Goal: Information Seeking & Learning: Learn about a topic

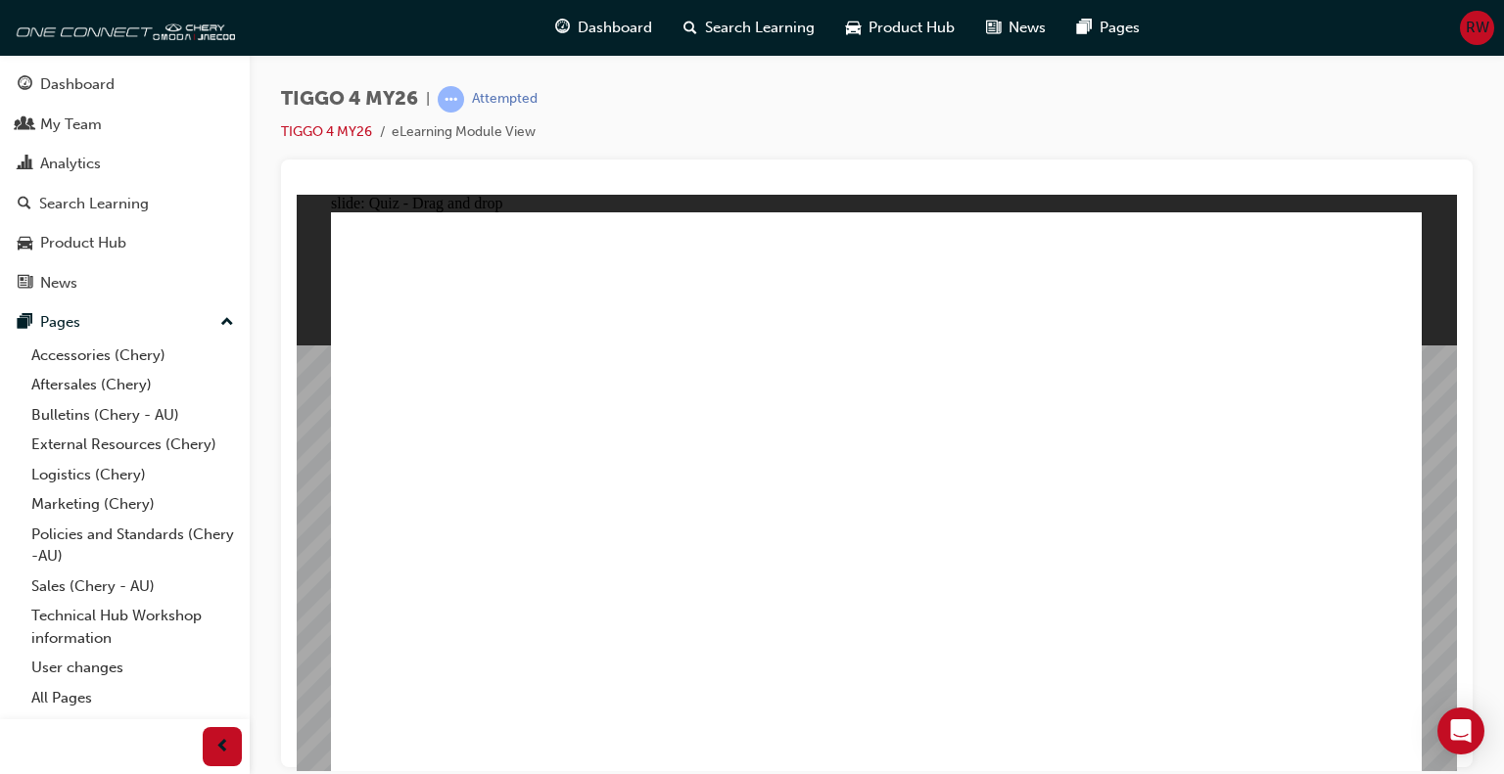
drag, startPoint x: 1300, startPoint y: 395, endPoint x: 1305, endPoint y: 606, distance: 210.5
drag, startPoint x: 865, startPoint y: 393, endPoint x: 1078, endPoint y: 613, distance: 306.0
drag, startPoint x: 446, startPoint y: 397, endPoint x: 880, endPoint y: 616, distance: 485.5
drag, startPoint x: 1103, startPoint y: 395, endPoint x: 496, endPoint y: 611, distance: 644.0
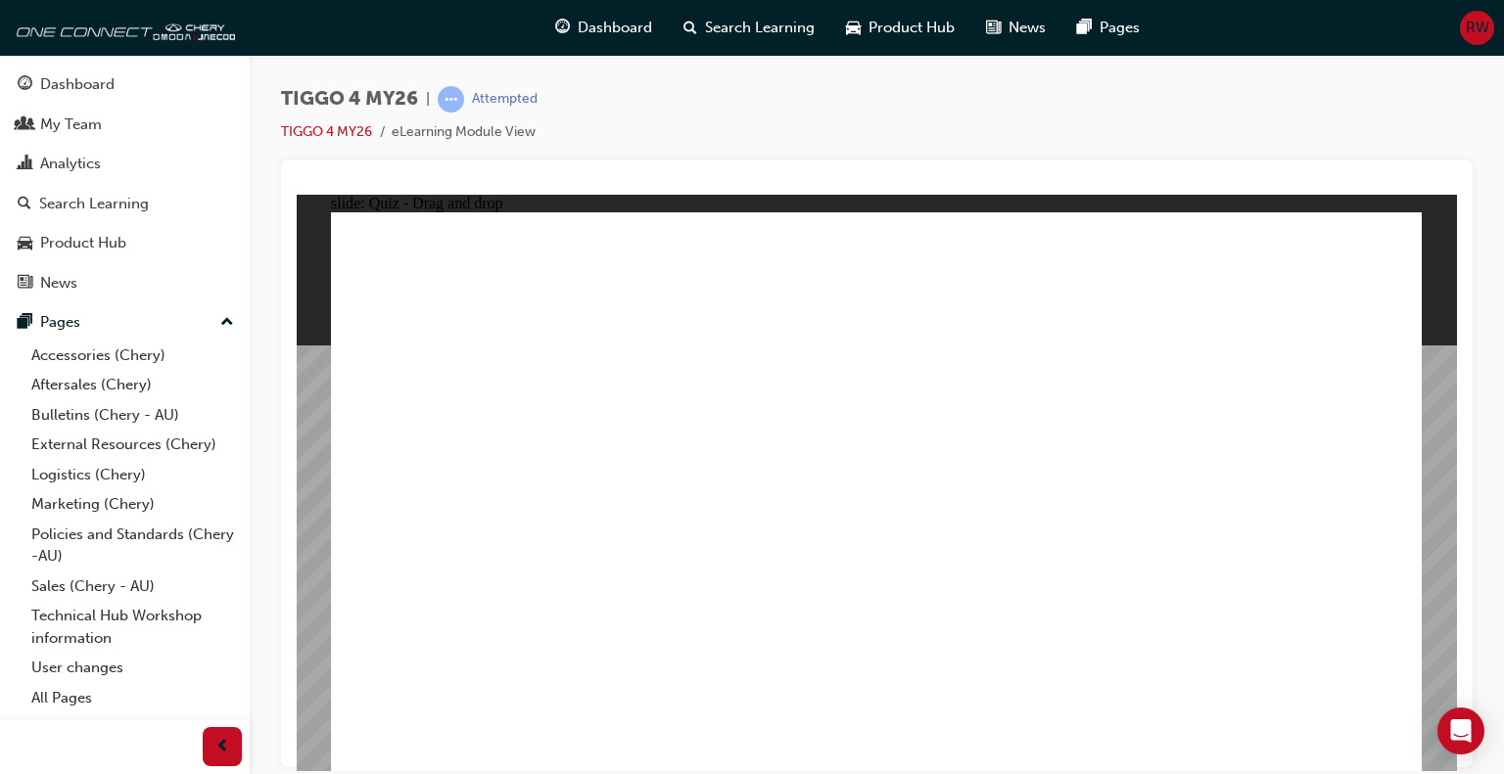
radio input "true"
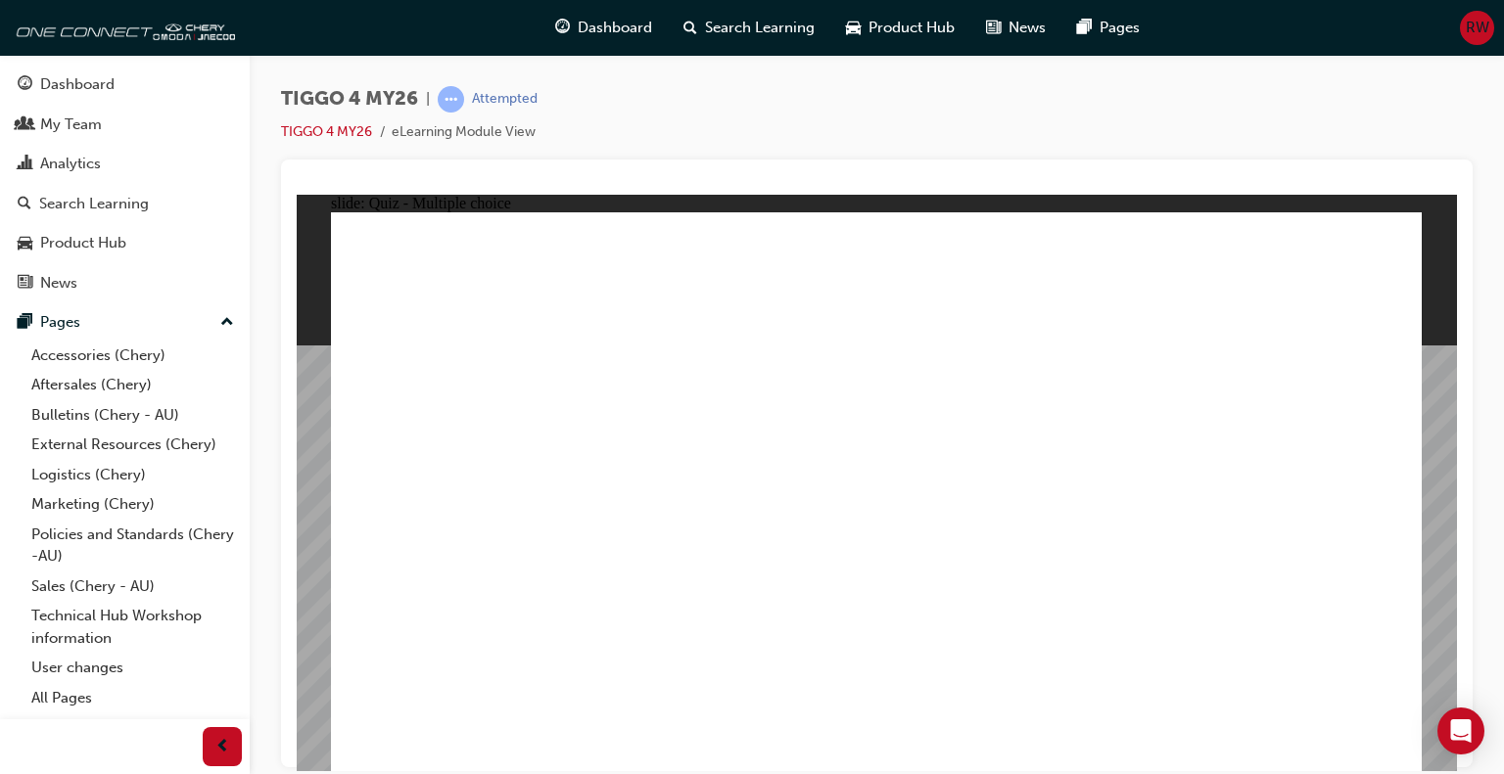
radio input "true"
drag, startPoint x: 685, startPoint y: 436, endPoint x: 978, endPoint y: 365, distance: 301.1
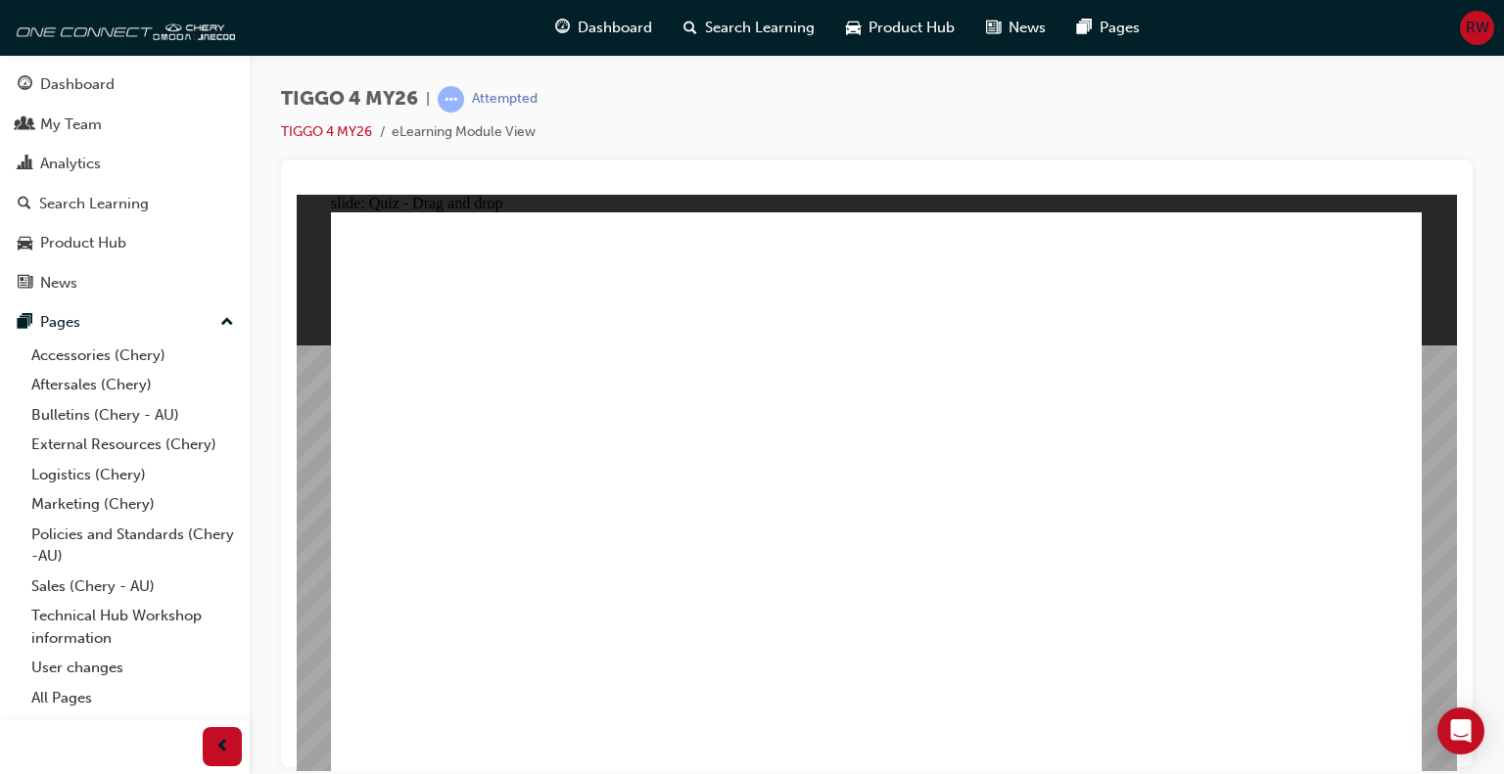
drag, startPoint x: 418, startPoint y: 558, endPoint x: 1191, endPoint y: 365, distance: 797.0
drag, startPoint x: 656, startPoint y: 494, endPoint x: 1198, endPoint y: 408, distance: 549.1
drag, startPoint x: 402, startPoint y: 608, endPoint x: 924, endPoint y: 514, distance: 530.2
drag, startPoint x: 665, startPoint y: 551, endPoint x: 1197, endPoint y: 505, distance: 534.5
drag, startPoint x: 501, startPoint y: 426, endPoint x: 1242, endPoint y: 517, distance: 746.6
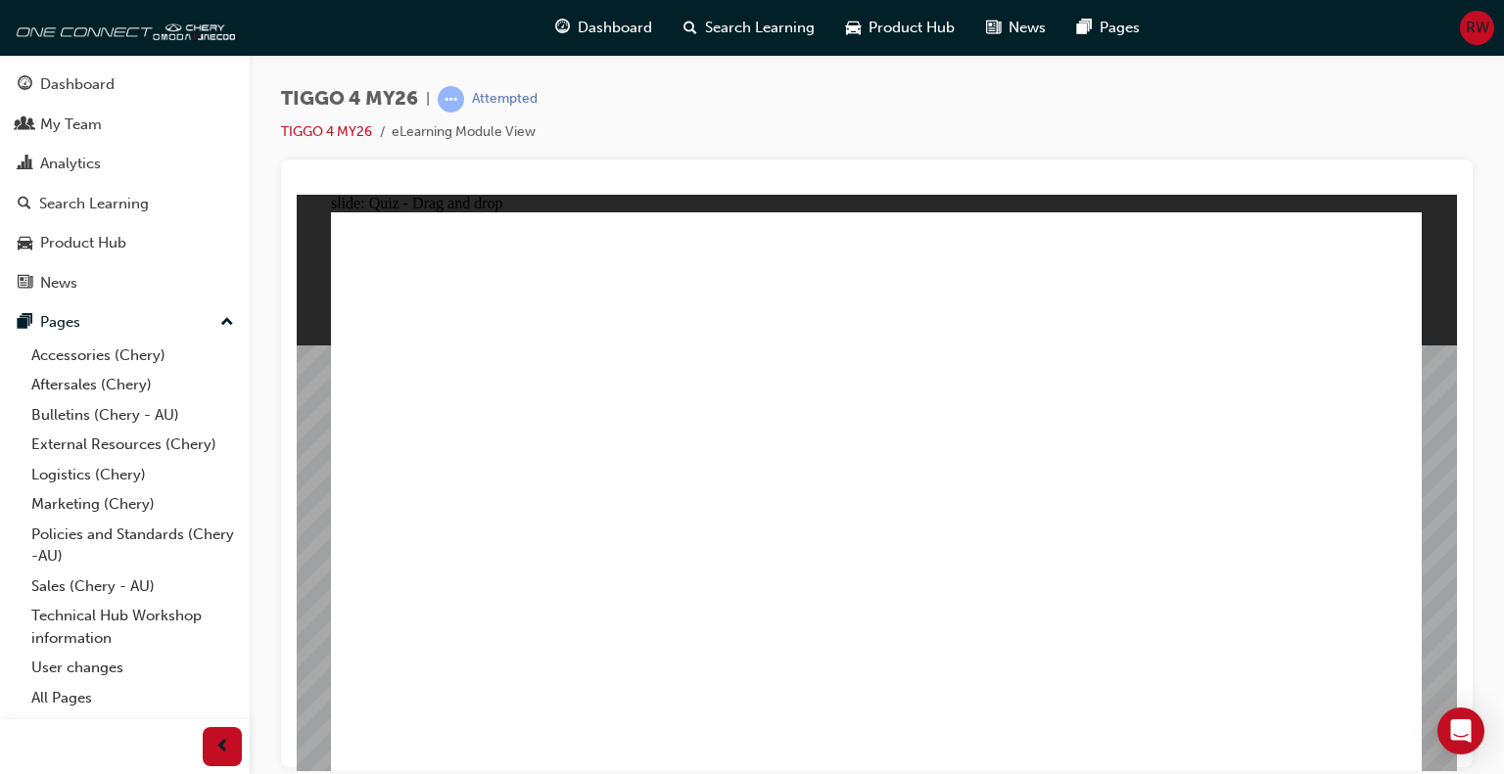
drag, startPoint x: 494, startPoint y: 499, endPoint x: 1259, endPoint y: 585, distance: 769.4
radio input "true"
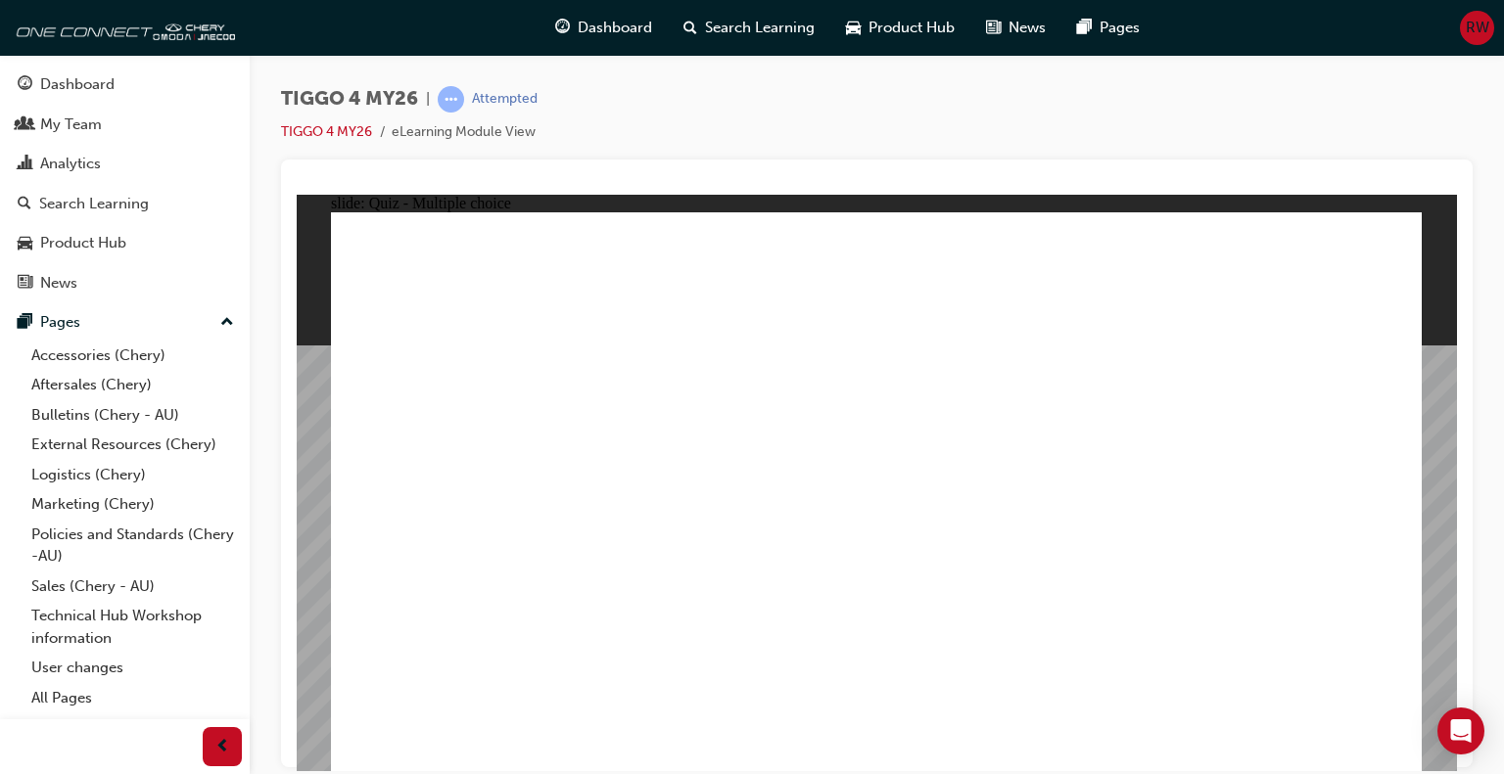
radio input "true"
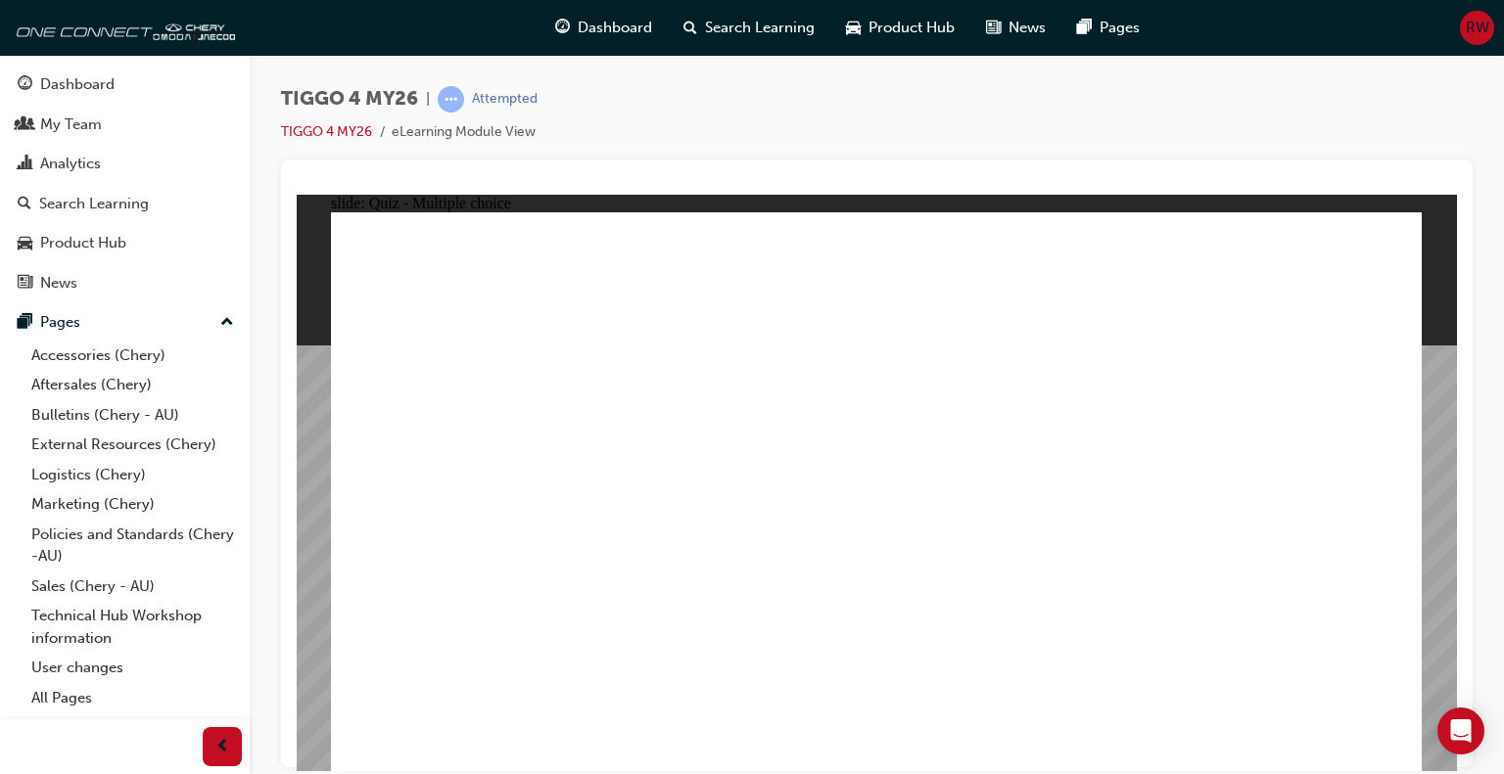
radio input "true"
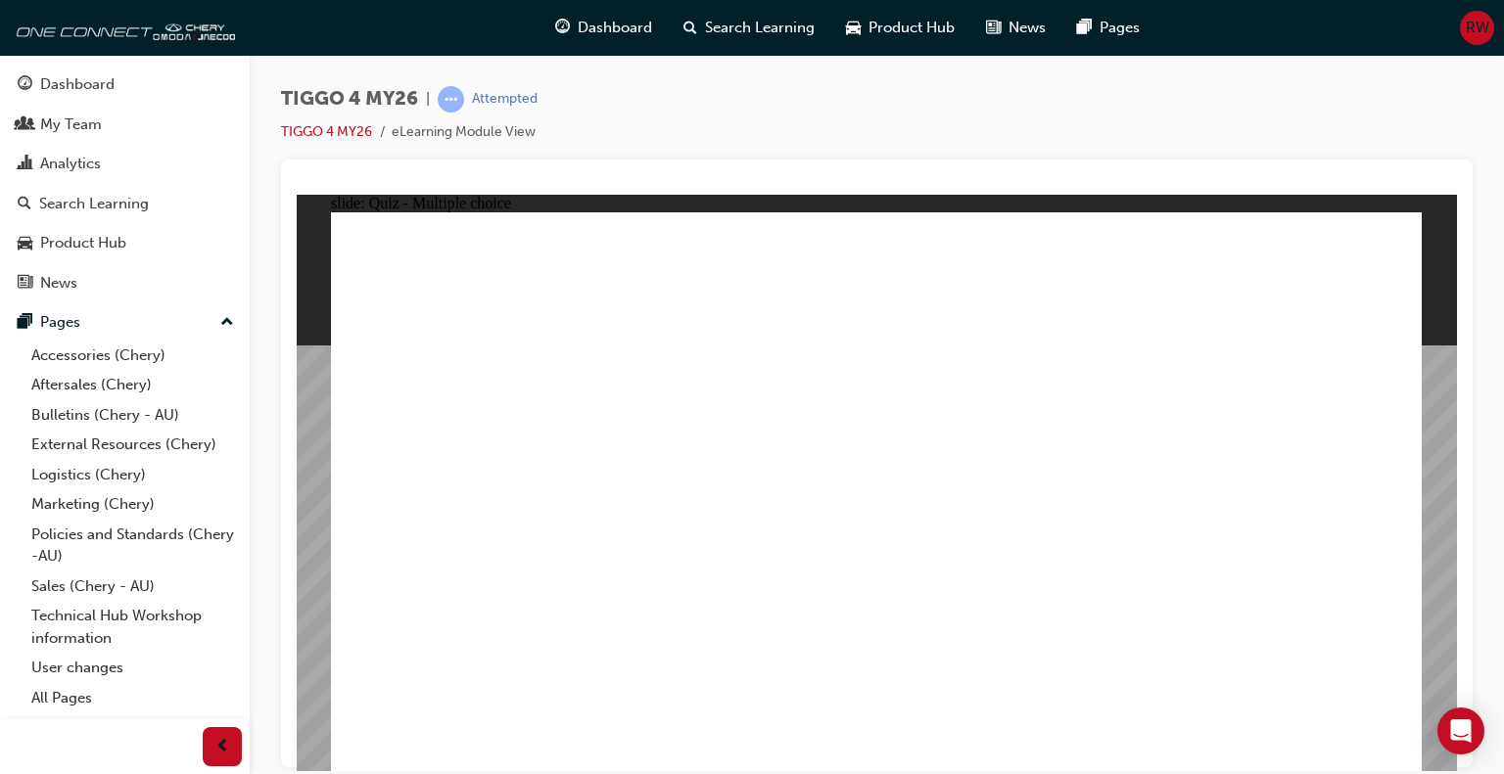
radio input "true"
drag, startPoint x: 854, startPoint y: 605, endPoint x: 896, endPoint y: 455, distance: 155.6
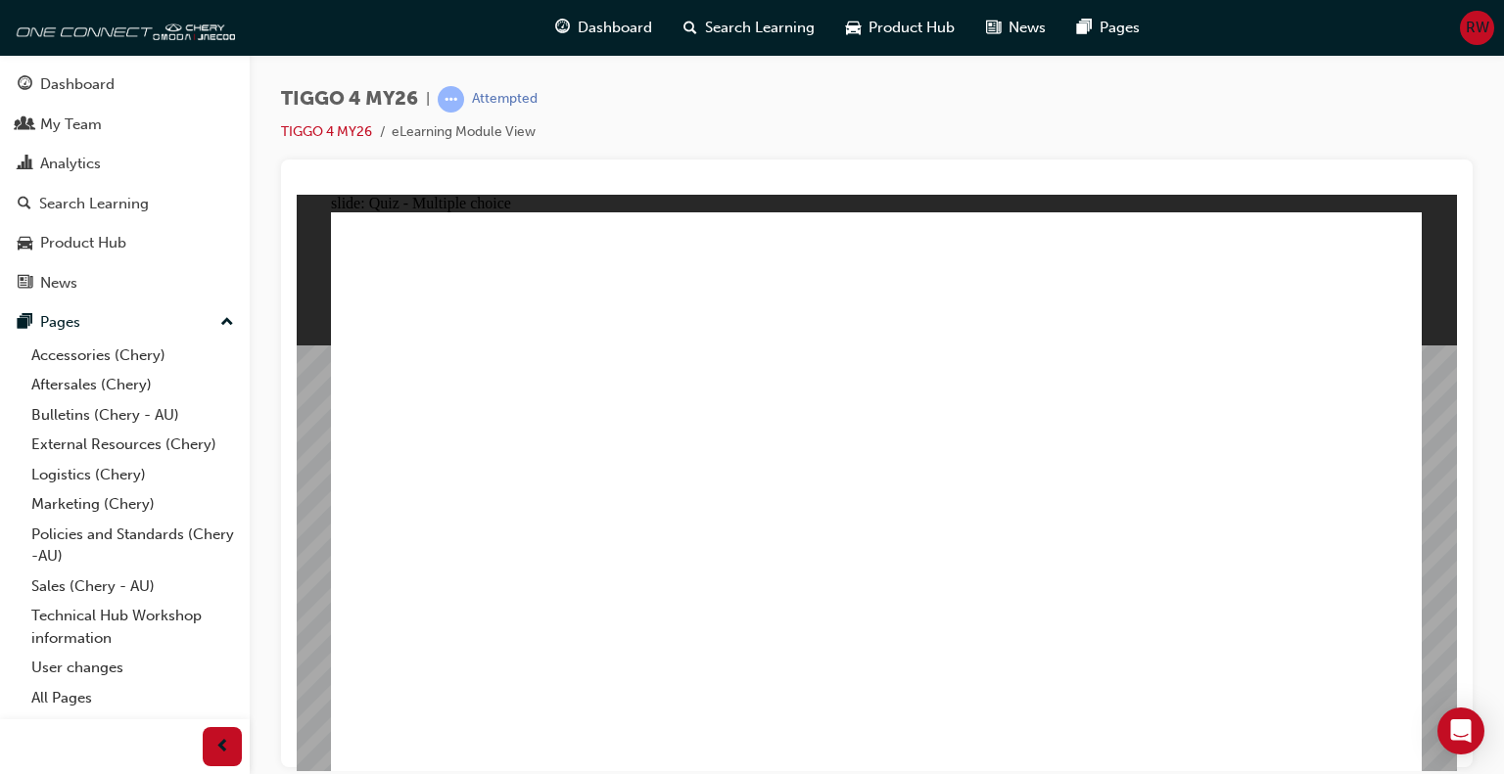
radio input "true"
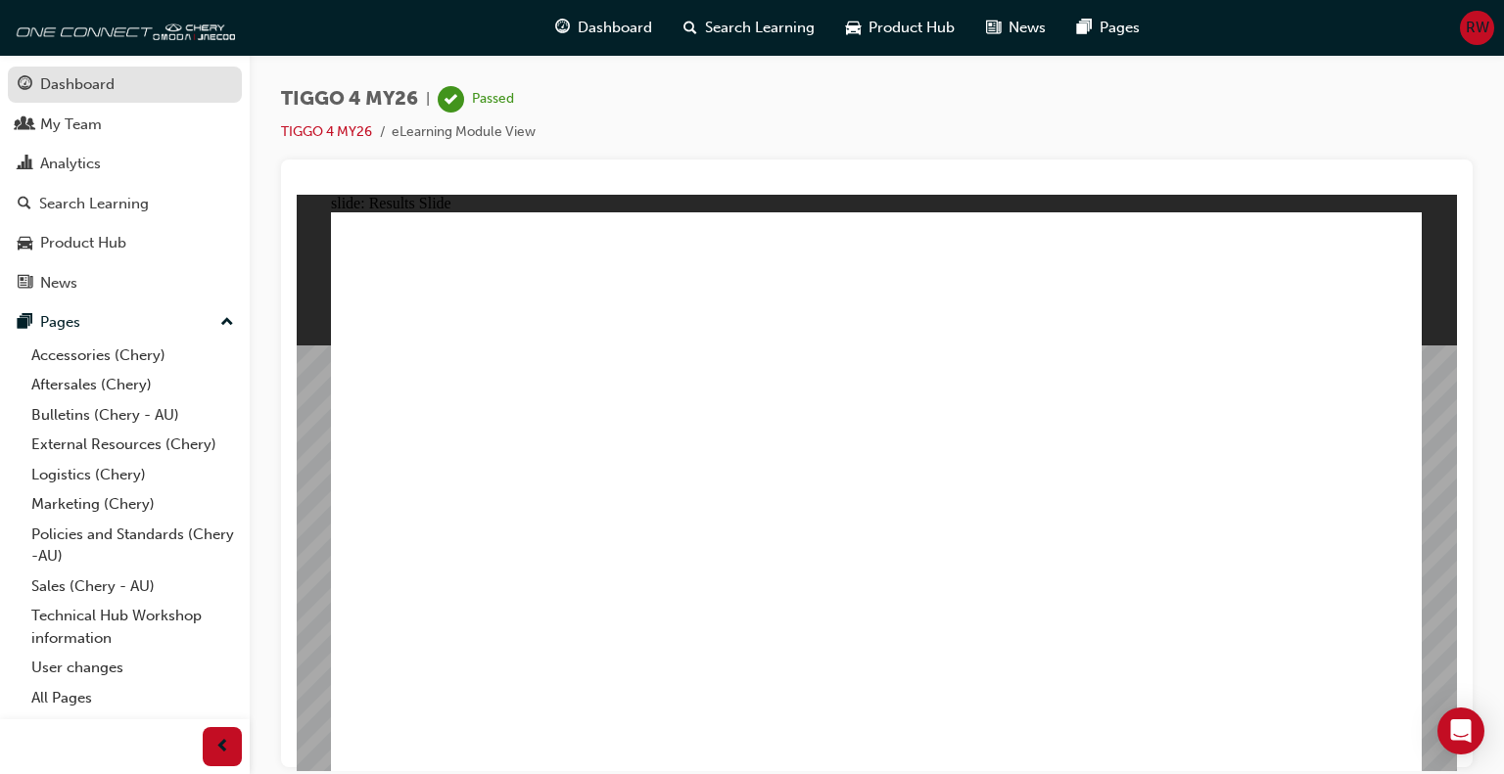
click at [98, 72] on div "Dashboard" at bounding box center [125, 84] width 214 height 24
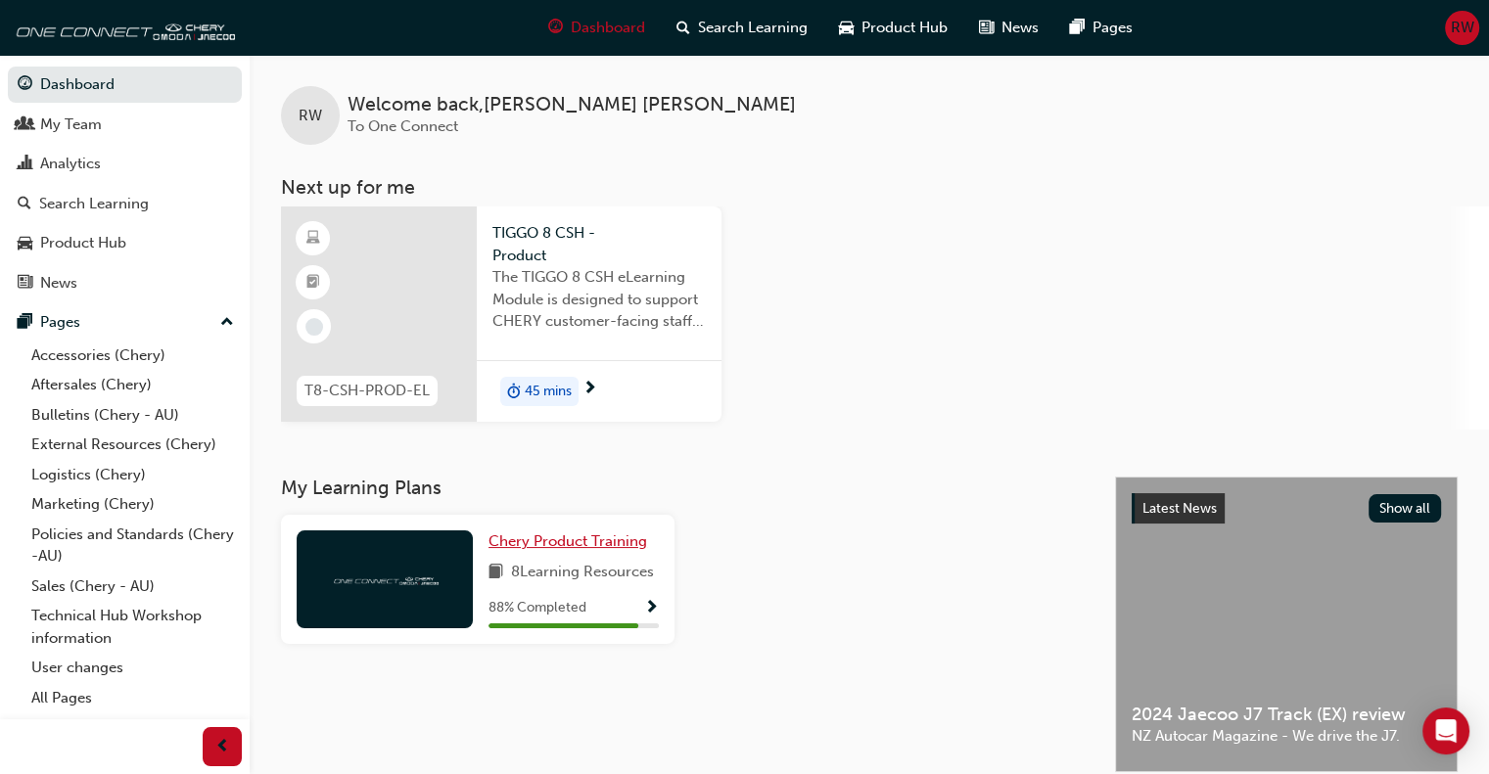
click at [559, 539] on span "Chery Product Training" at bounding box center [567, 542] width 159 height 18
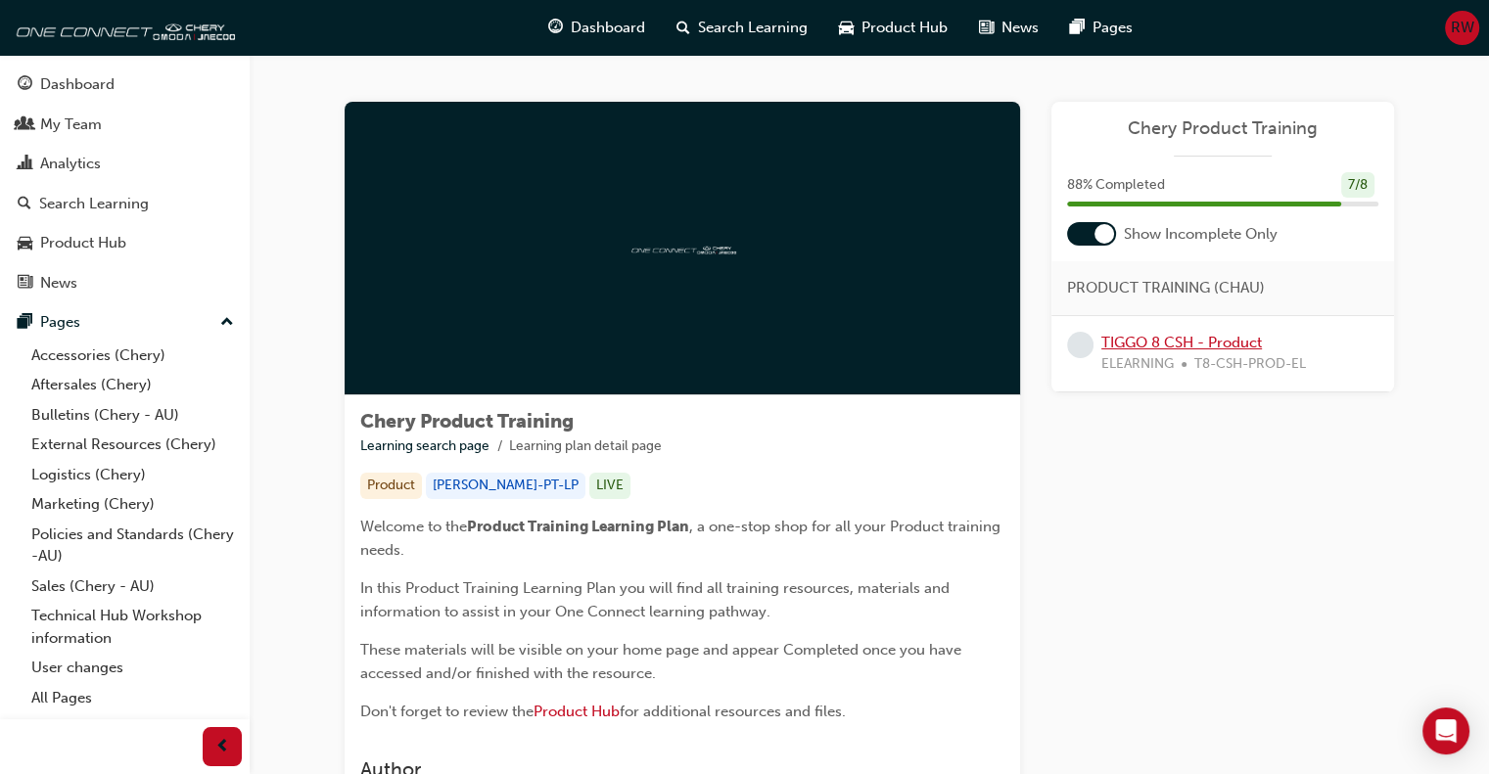
click at [1141, 345] on link "TIGGO 8 CSH - Product" at bounding box center [1181, 343] width 161 height 18
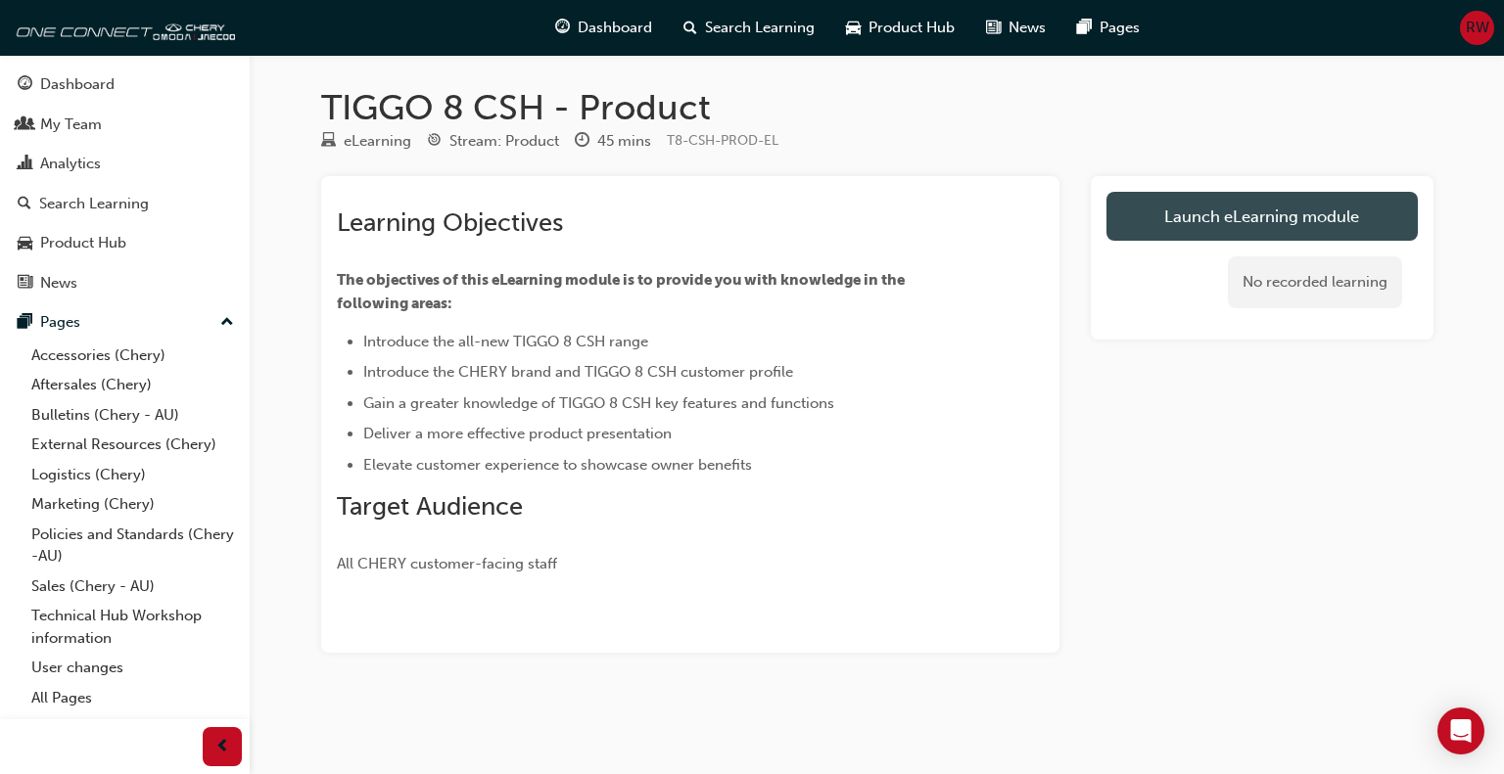
click at [1255, 209] on link "Launch eLearning module" at bounding box center [1261, 216] width 311 height 49
